Goal: Navigation & Orientation: Go to known website

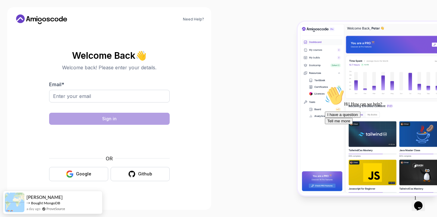
click at [302, 58] on body "Need Help? Welcome Back 👋 Welcome back! Please enter your details. Email * Sign…" at bounding box center [218, 108] width 437 height 217
click at [90, 170] on button "Google" at bounding box center [78, 174] width 59 height 14
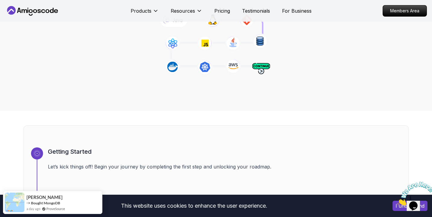
scroll to position [23, 0]
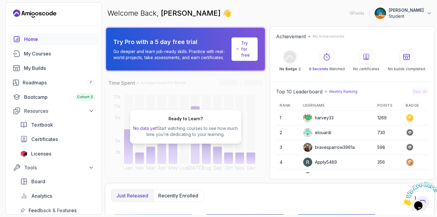
scroll to position [3, 0]
